Goal: Transaction & Acquisition: Purchase product/service

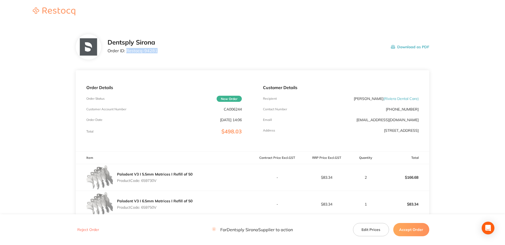
drag, startPoint x: 165, startPoint y: 50, endPoint x: 127, endPoint y: 52, distance: 38.8
click at [127, 52] on div "Dentsply Sirona Order ID: Restocq- 94281 Download as PDF" at bounding box center [269, 47] width 322 height 16
copy p "Restocq- 94281"
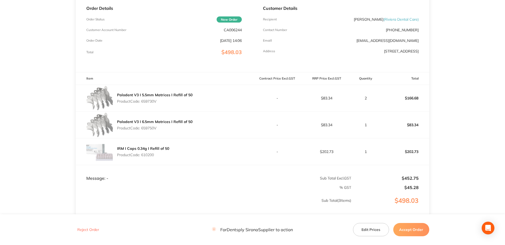
scroll to position [79, 0]
drag, startPoint x: 157, startPoint y: 105, endPoint x: 142, endPoint y: 103, distance: 14.7
click at [142, 103] on div "Palodent V3 I 5.5mm Matrices I Refill of 50 Product Code: 659730V" at bounding box center [154, 97] width 75 height 15
copy p "659730V"
drag, startPoint x: 156, startPoint y: 129, endPoint x: 143, endPoint y: 129, distance: 13.5
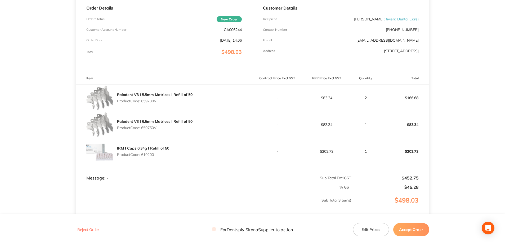
click at [143, 129] on p "Product Code: 659750V" at bounding box center [154, 128] width 75 height 4
copy p "659750V"
drag, startPoint x: 161, startPoint y: 155, endPoint x: 143, endPoint y: 155, distance: 18.6
click at [143, 155] on p "Product Code: 610200" at bounding box center [143, 154] width 52 height 4
copy p "610200"
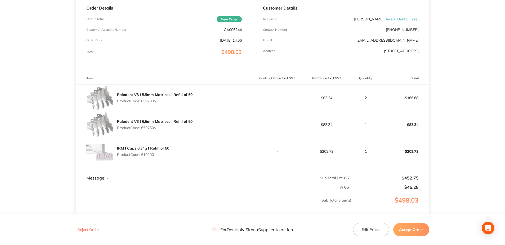
click at [413, 232] on button "Accept Order" at bounding box center [411, 229] width 36 height 13
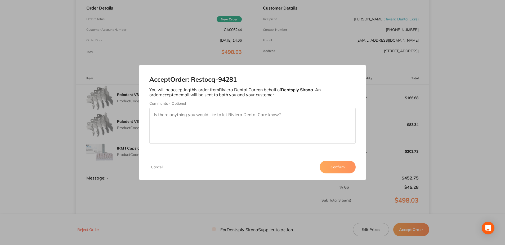
click at [337, 169] on button "Confirm" at bounding box center [338, 166] width 36 height 13
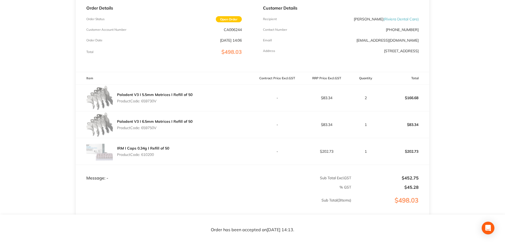
scroll to position [128, 0]
